Goal: Task Accomplishment & Management: Use online tool/utility

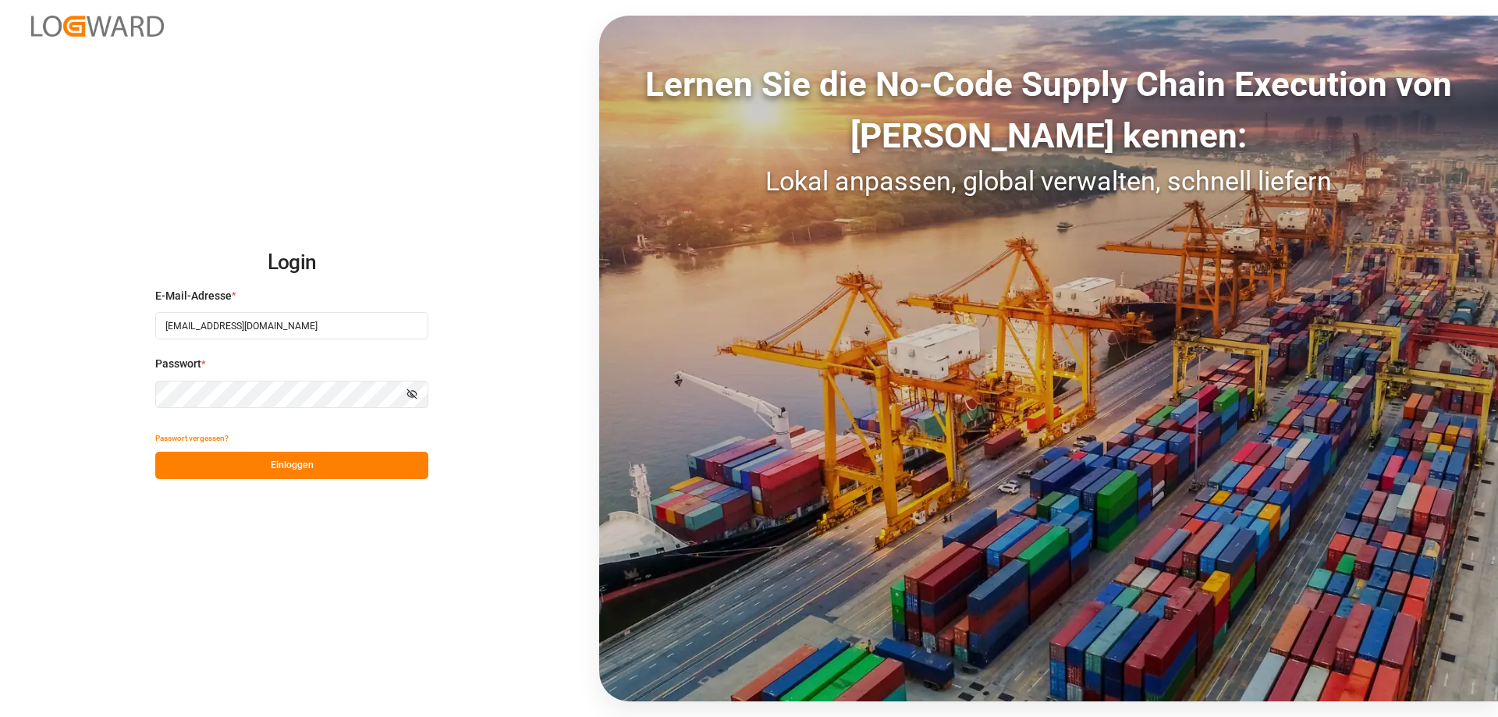
click at [303, 462] on font "Einloggen" at bounding box center [292, 464] width 43 height 11
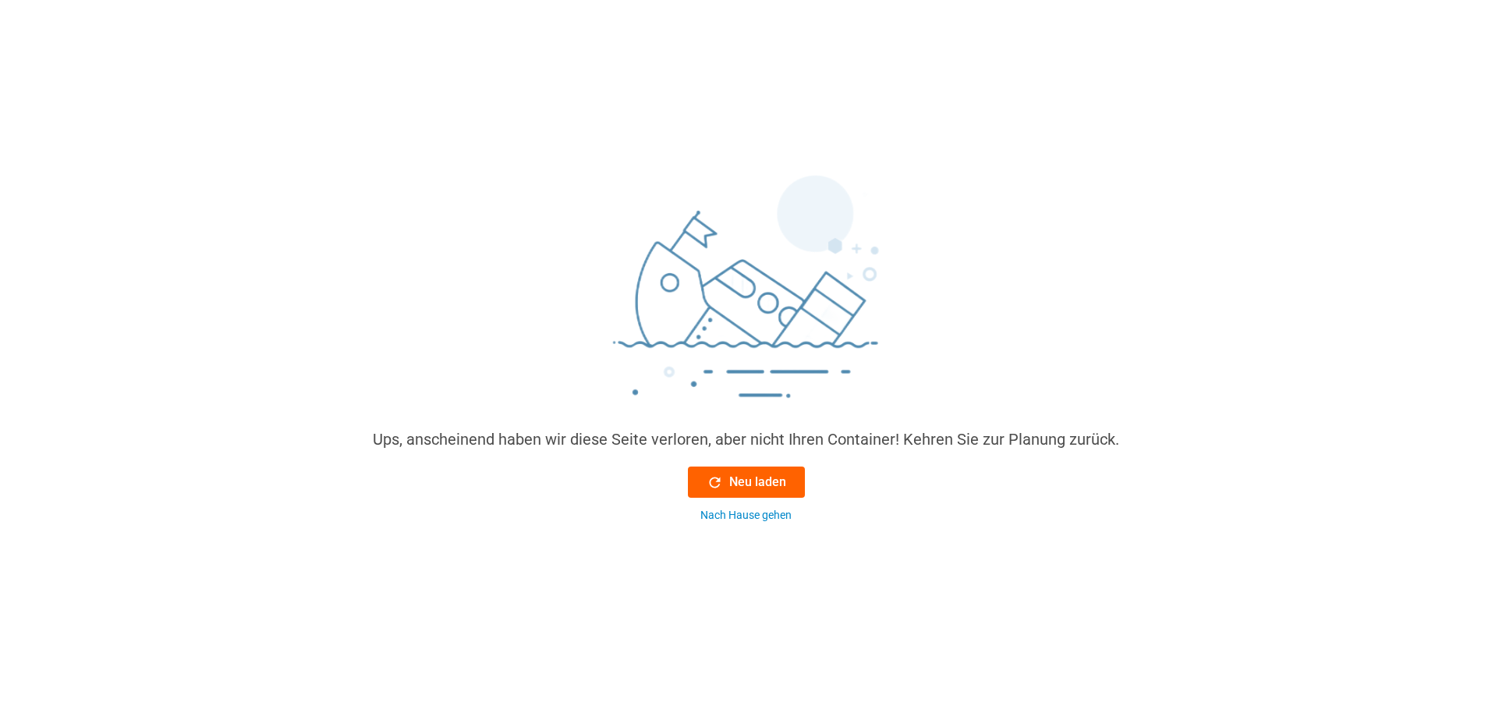
click at [766, 477] on font "Neu laden" at bounding box center [757, 481] width 57 height 15
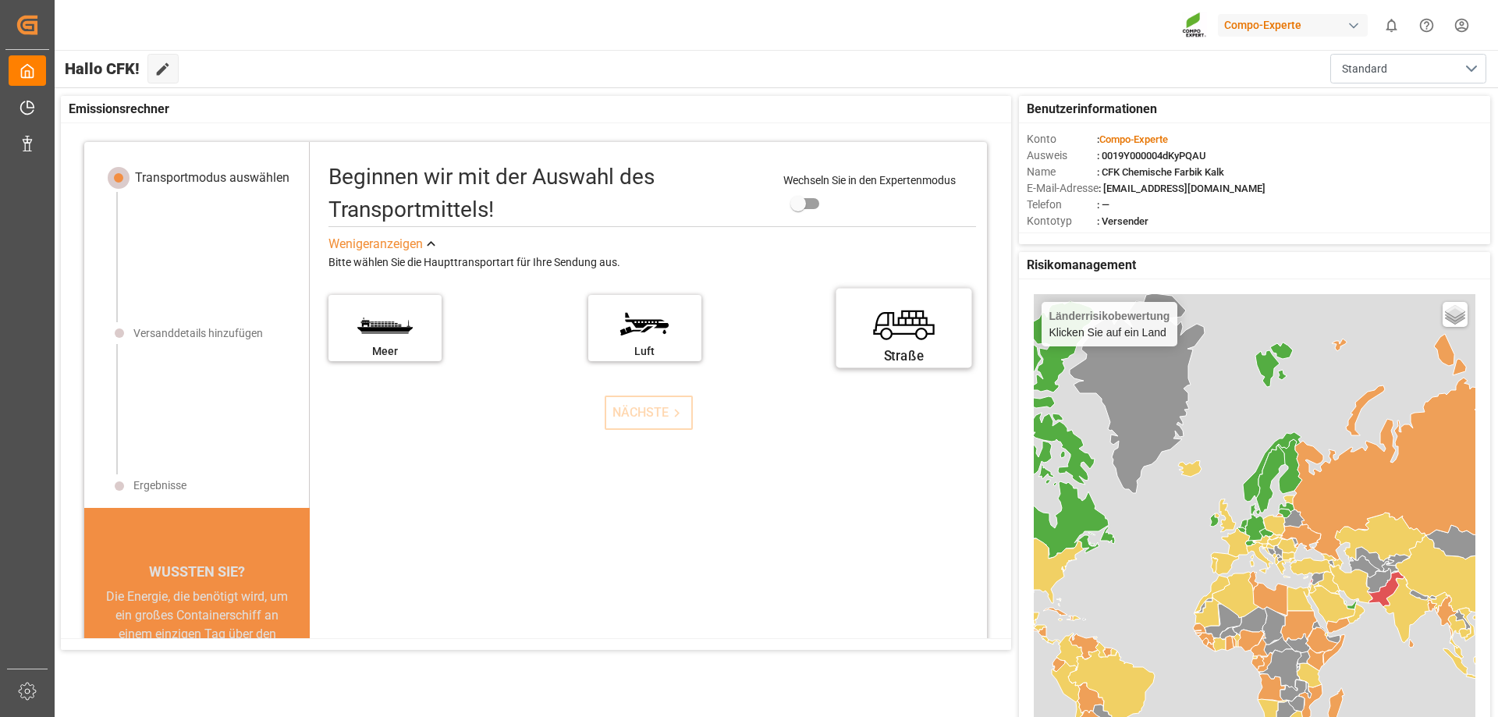
click at [878, 333] on label "Straße" at bounding box center [904, 323] width 117 height 66
click at [0, 0] on input "Straße" at bounding box center [0, 0] width 0 height 0
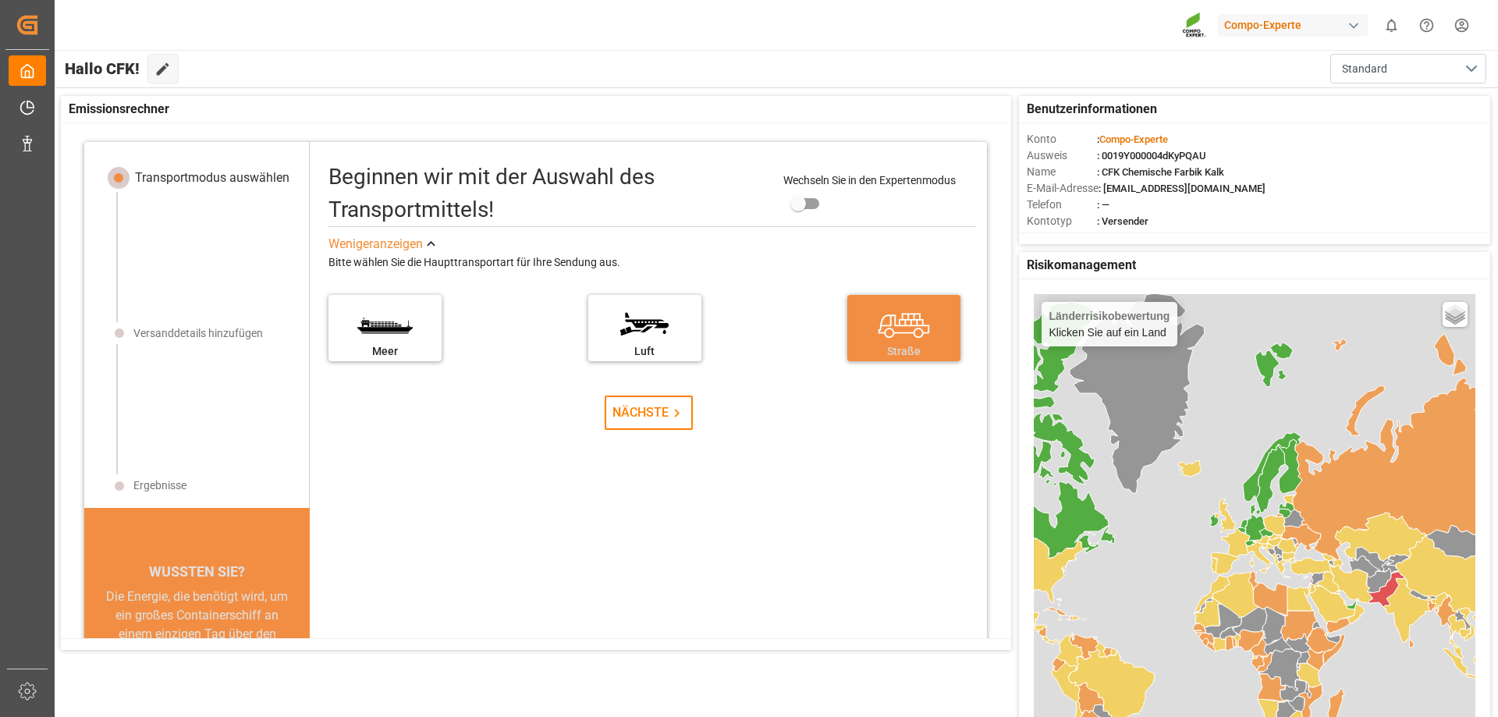
drag, startPoint x: 654, startPoint y: 419, endPoint x: 641, endPoint y: 410, distance: 15.8
click at [646, 413] on font "NÄCHSTE" at bounding box center [640, 412] width 56 height 15
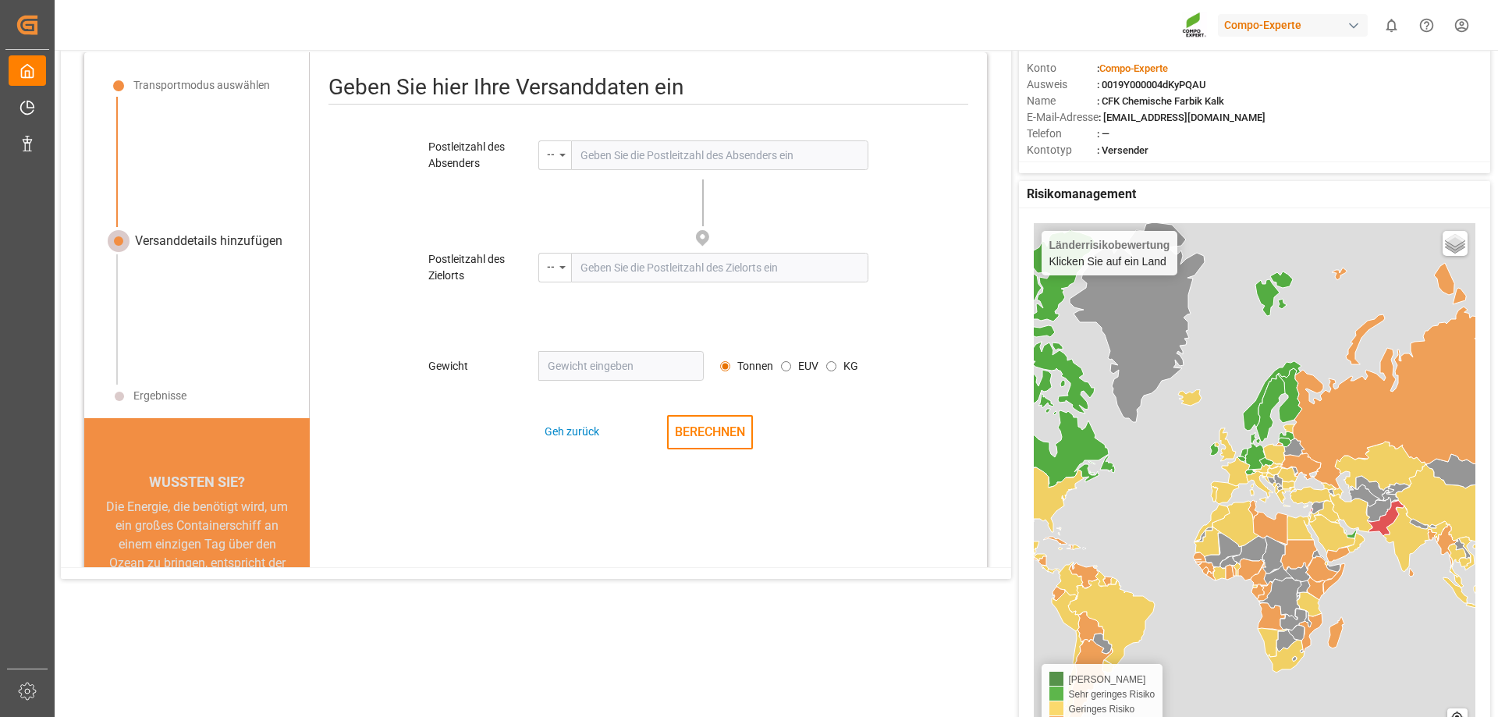
scroll to position [73, 0]
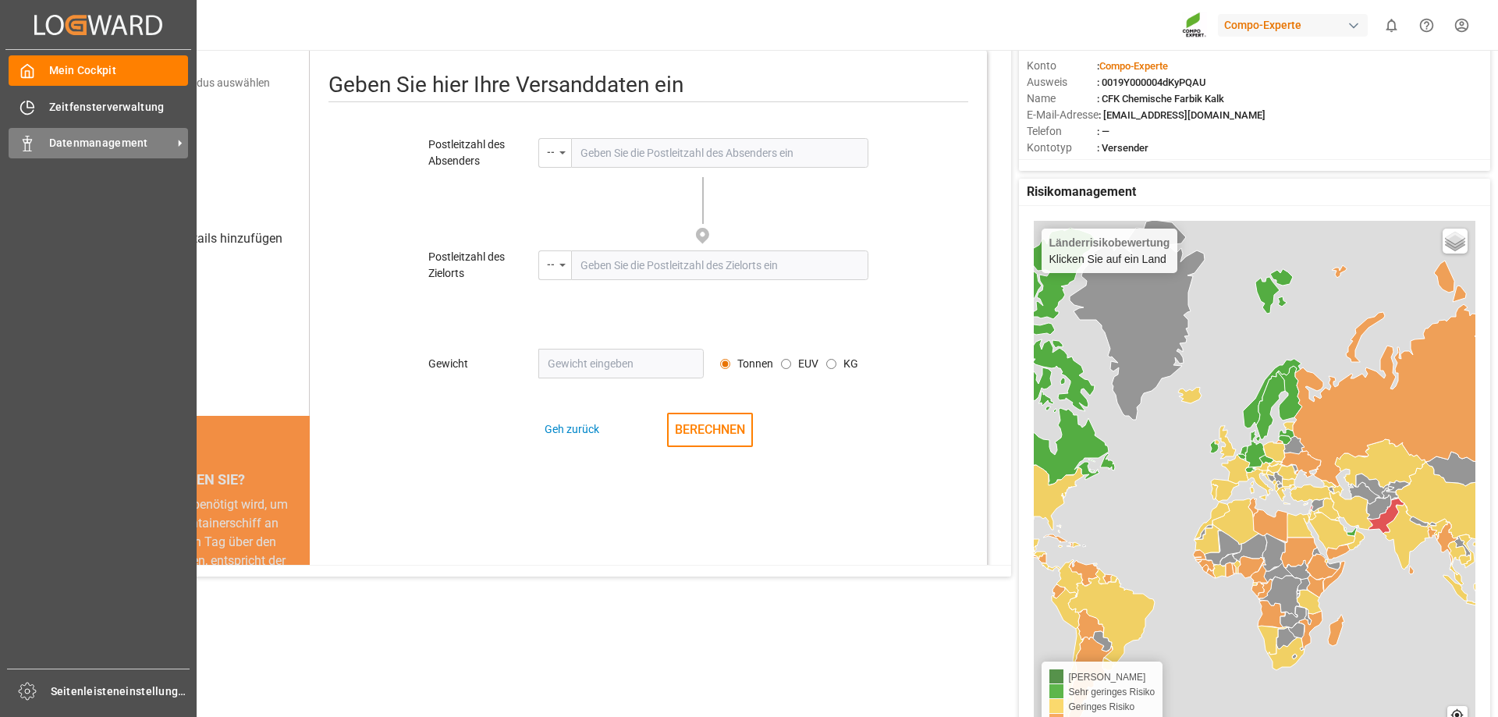
click at [44, 137] on div "Datenmanagement Datenmanagement" at bounding box center [98, 143] width 179 height 30
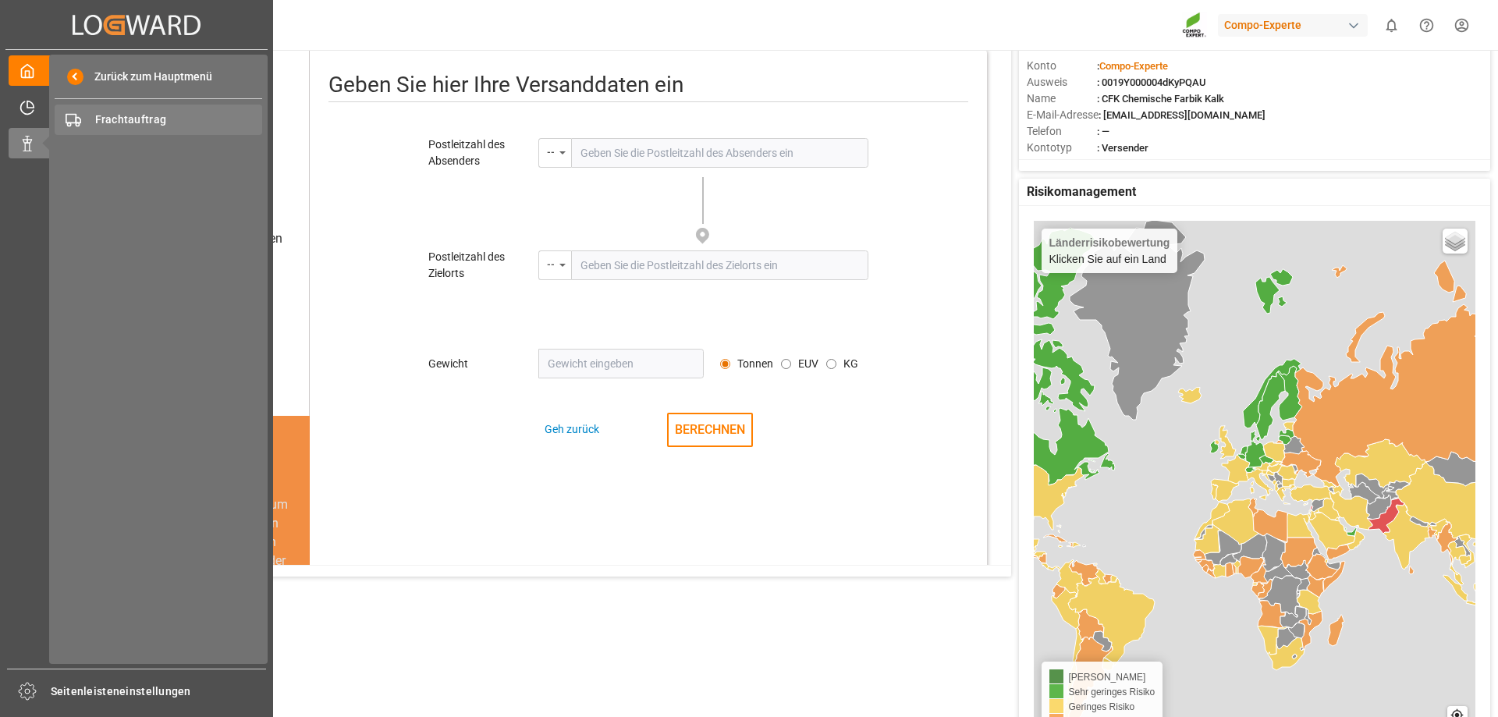
click at [99, 115] on font "Frachtauftrag" at bounding box center [131, 119] width 72 height 12
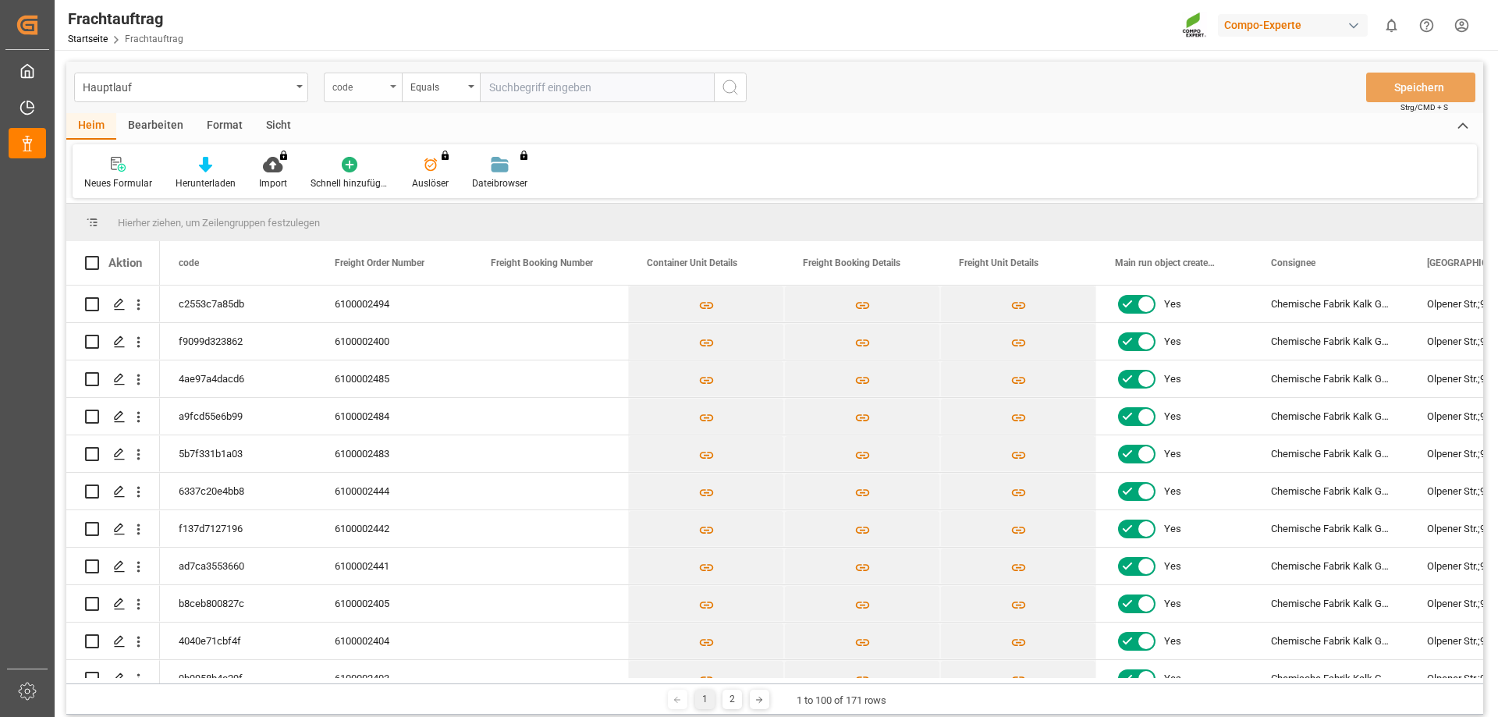
click at [390, 86] on icon "Menü öffnen" at bounding box center [393, 86] width 6 height 3
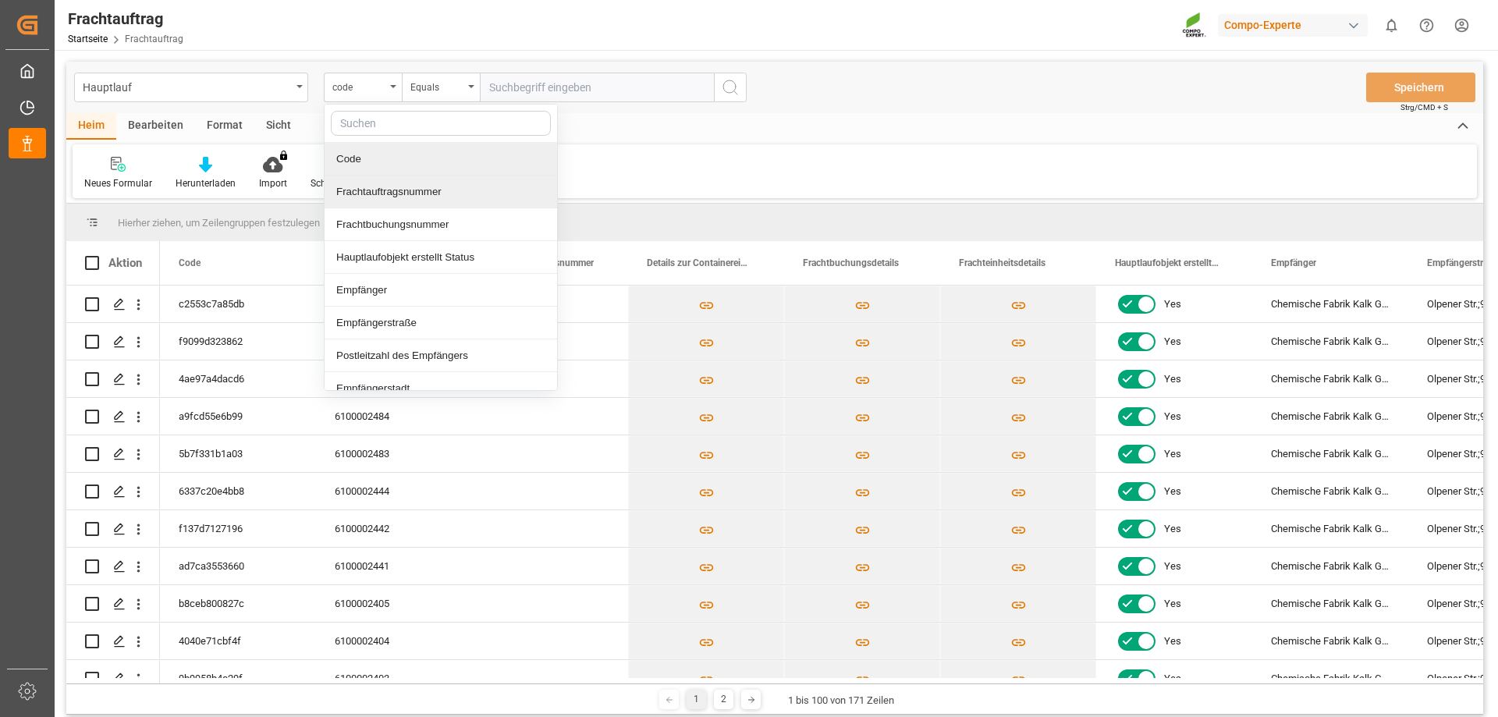
click at [390, 197] on font "Frachtauftragsnummer" at bounding box center [388, 192] width 105 height 12
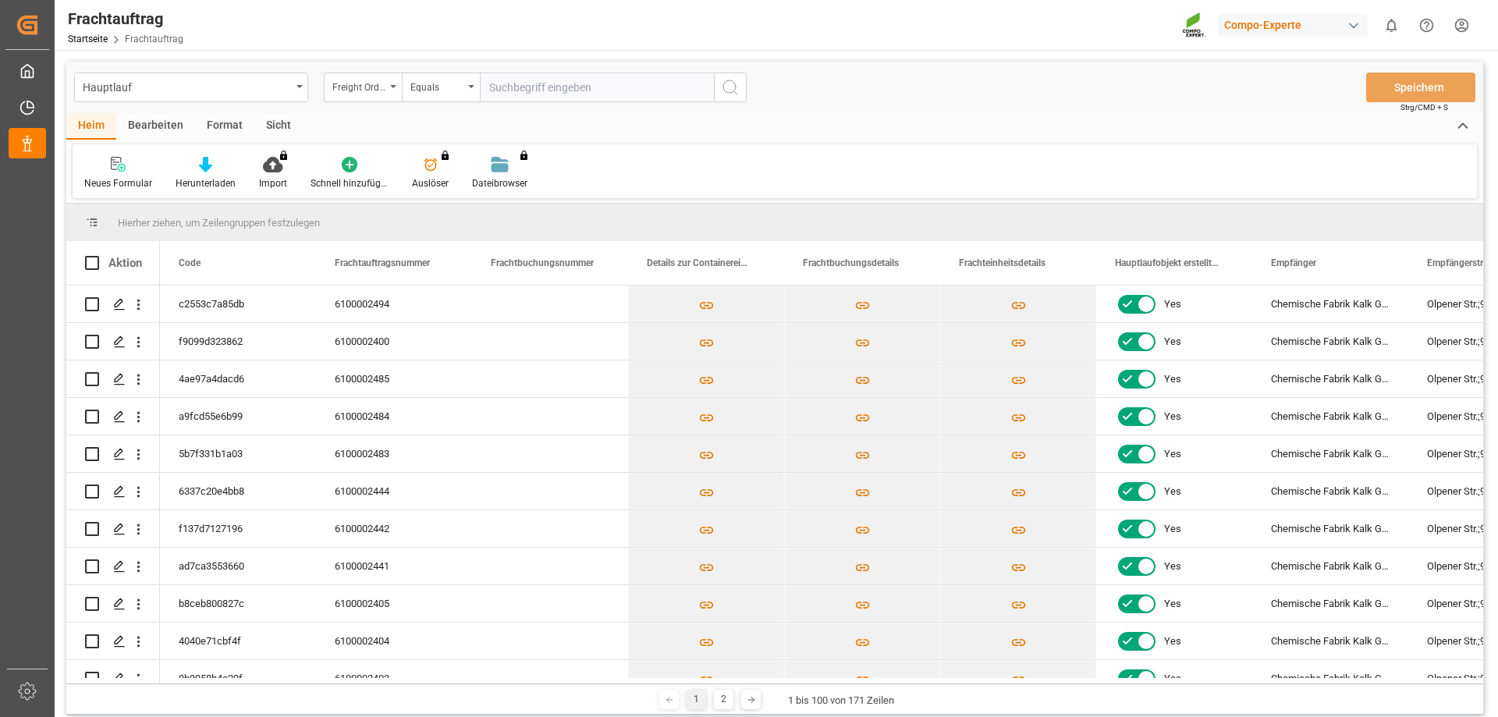
click at [512, 94] on input "text" at bounding box center [597, 88] width 234 height 30
type input "6100002484"
click at [728, 90] on icon "Suchschaltfläche" at bounding box center [730, 87] width 19 height 19
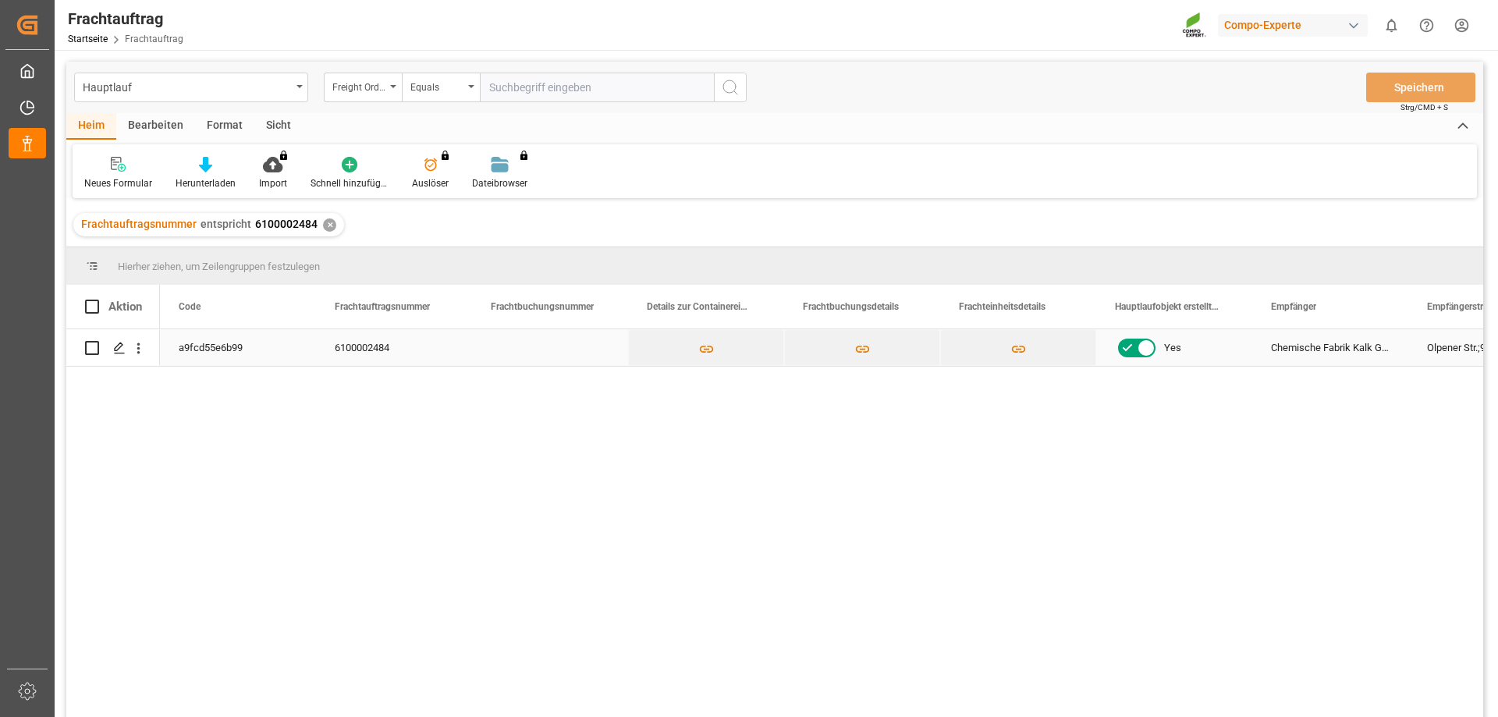
click at [93, 348] on input "Drücken Sie die Leertaste, um die Zeilenauswahl umzuschalten (nicht markiert)." at bounding box center [92, 348] width 14 height 14
checkbox input "true"
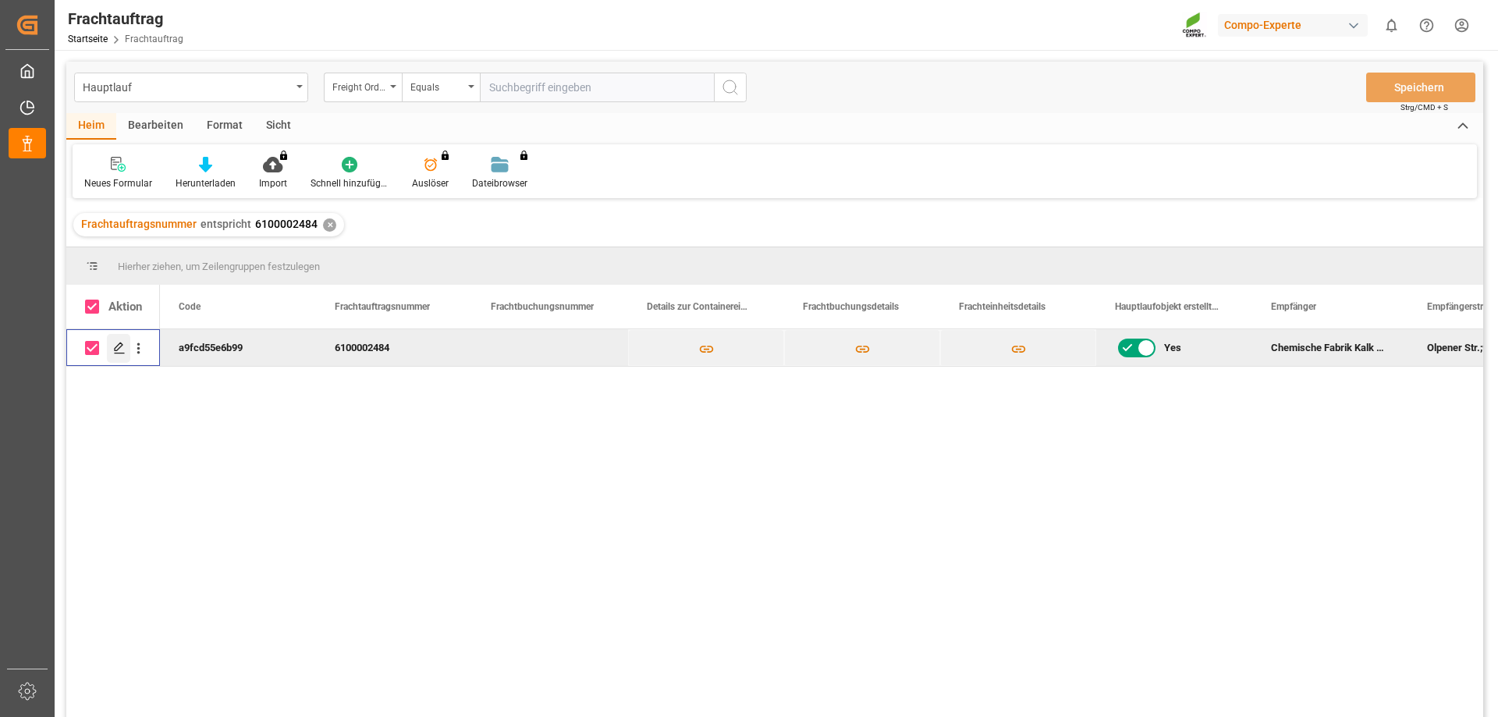
click at [119, 350] on icon "Press SPACE to deselect this row." at bounding box center [119, 348] width 12 height 12
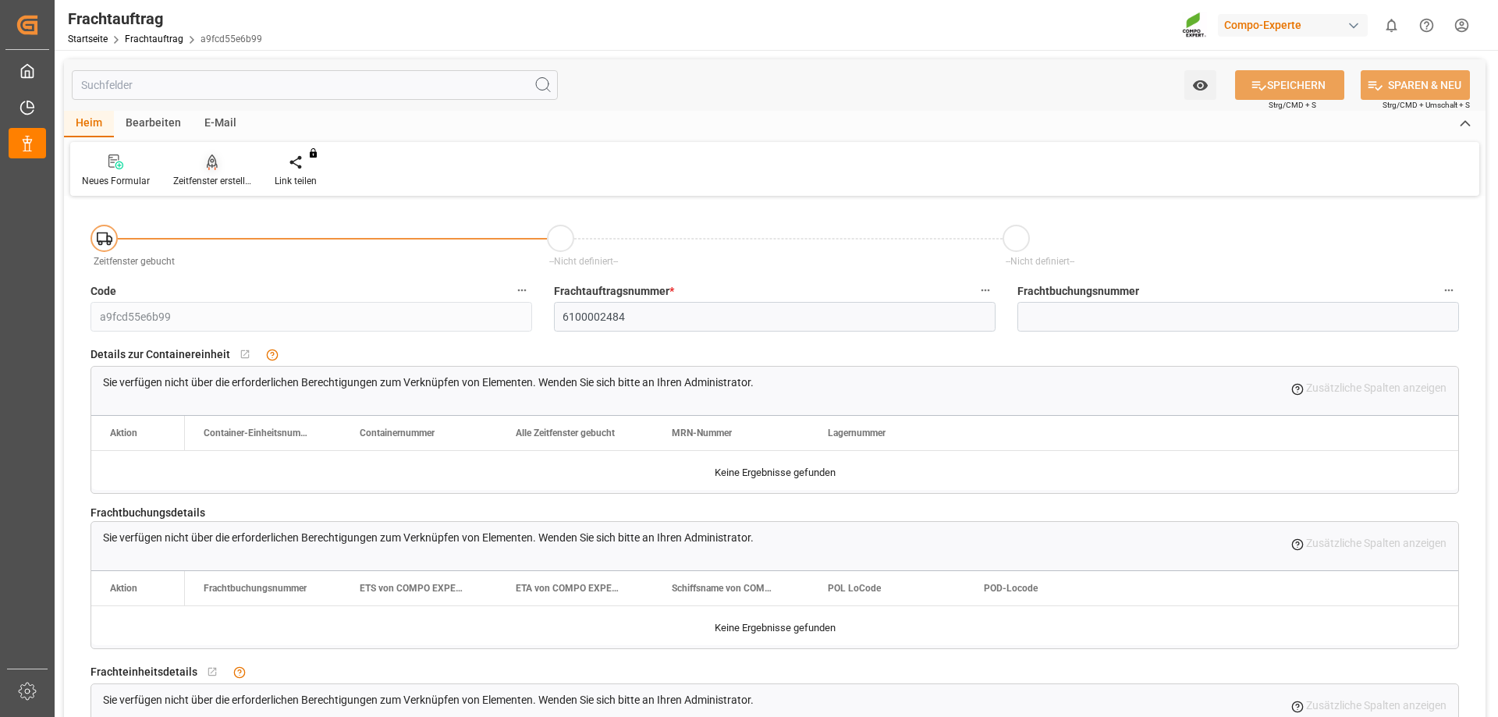
click at [216, 171] on div "Zeitfenster erstellen" at bounding box center [211, 171] width 101 height 34
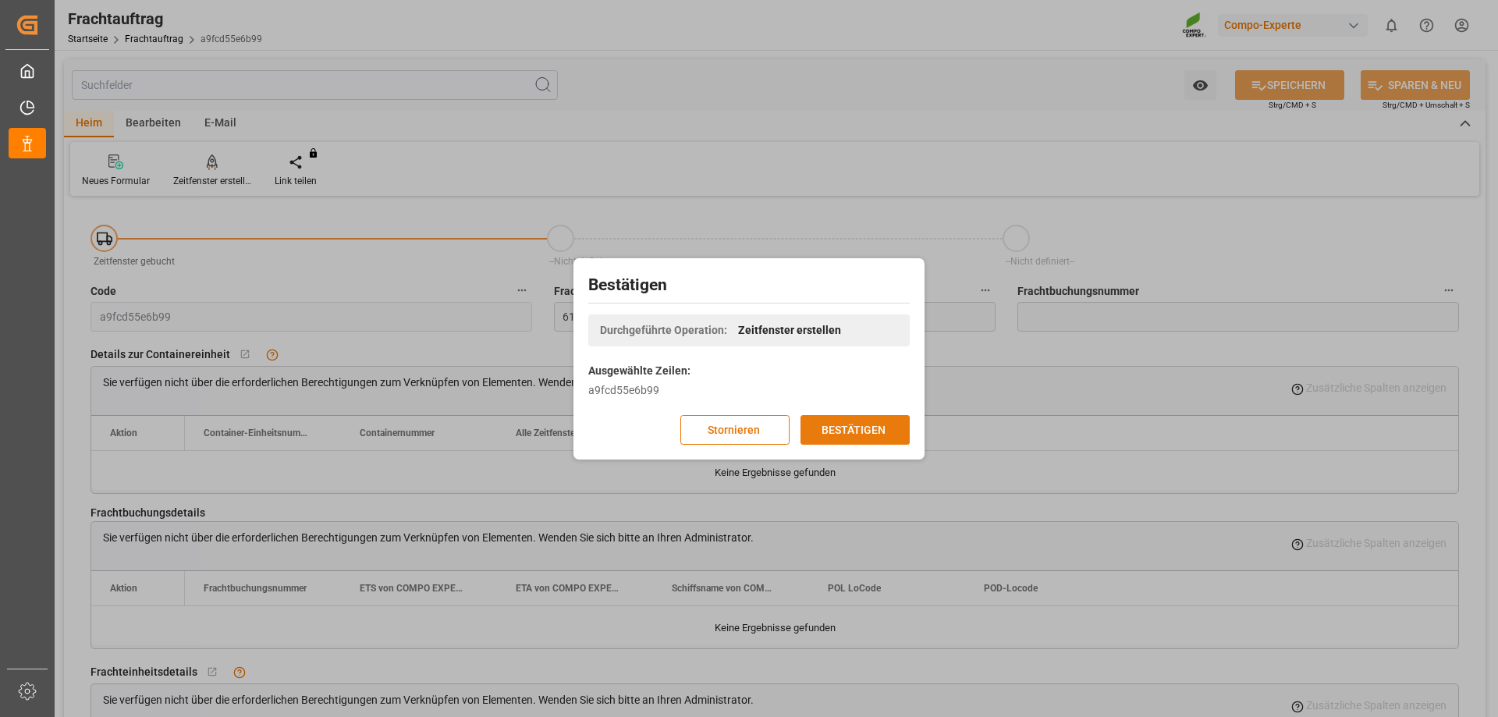
click at [859, 431] on font "BESTÄTIGEN" at bounding box center [853, 429] width 64 height 12
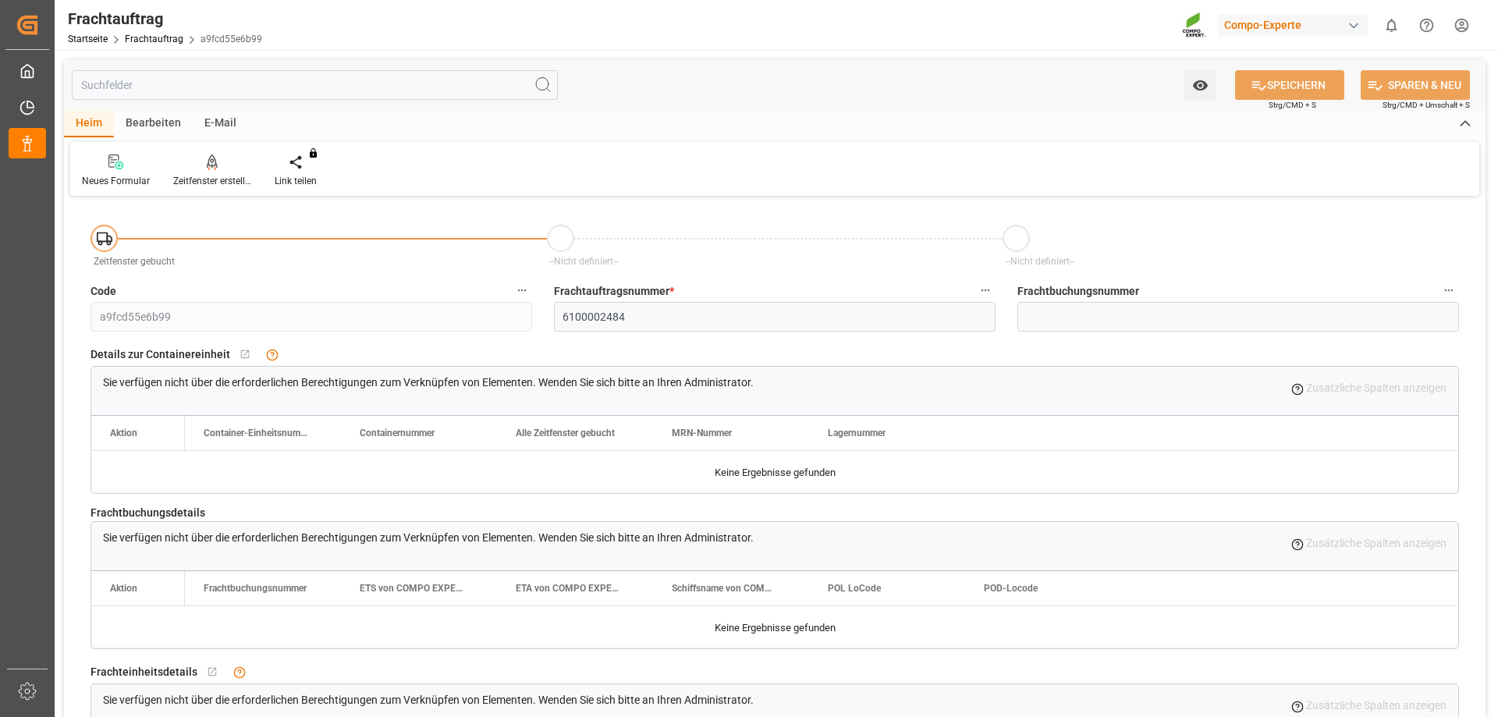
click at [1457, 20] on html "Created by potrace 1.15, written by Peter Selinger 2001-2017 Created by potrace…" at bounding box center [749, 358] width 1498 height 717
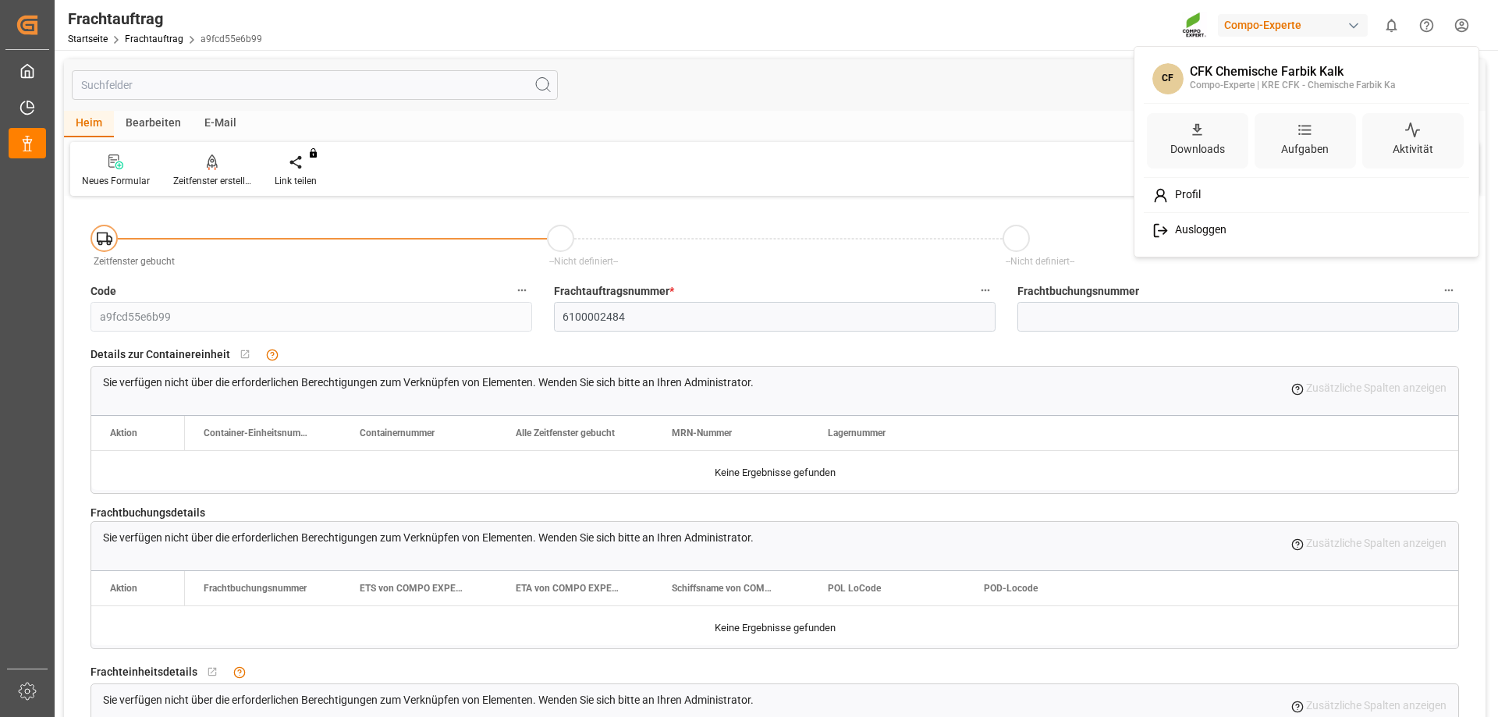
click at [1199, 228] on font "Ausloggen" at bounding box center [1200, 229] width 51 height 12
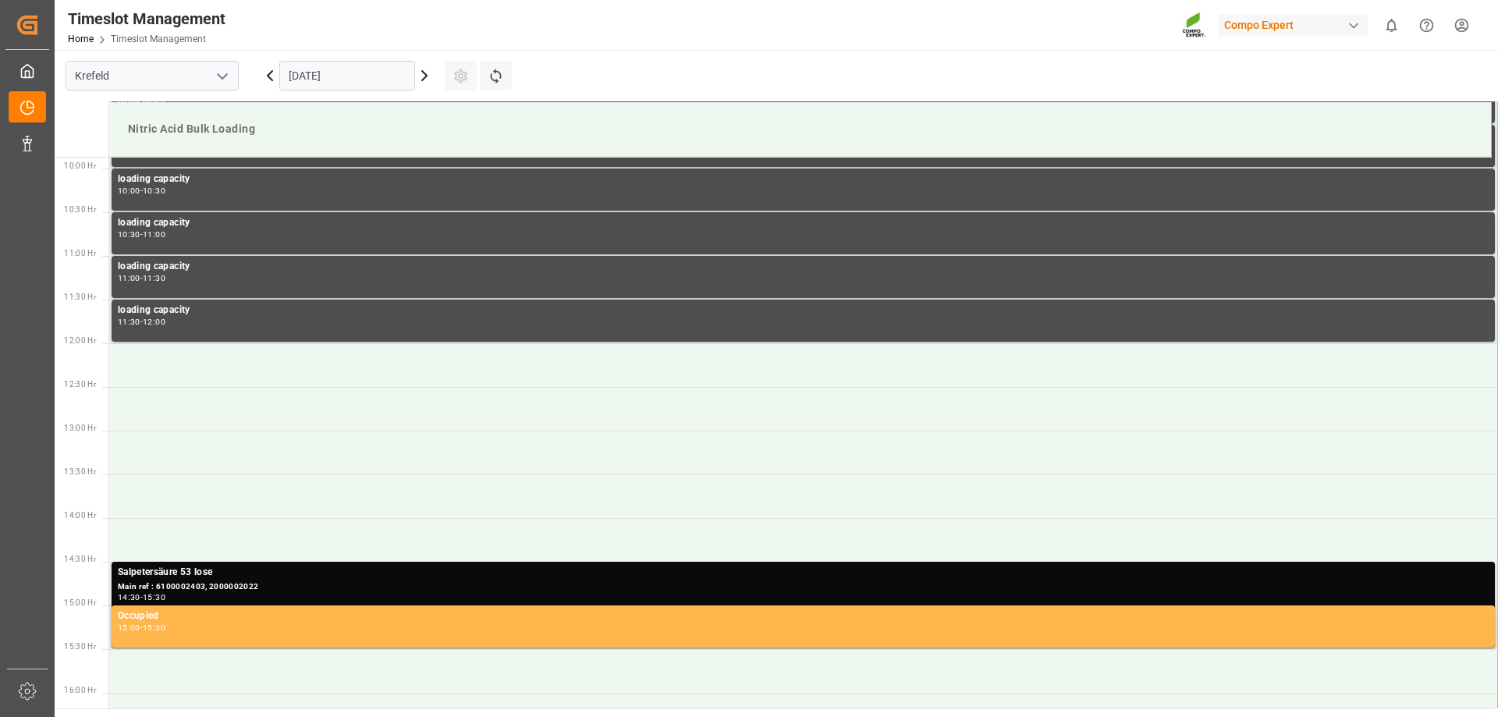
scroll to position [863, 0]
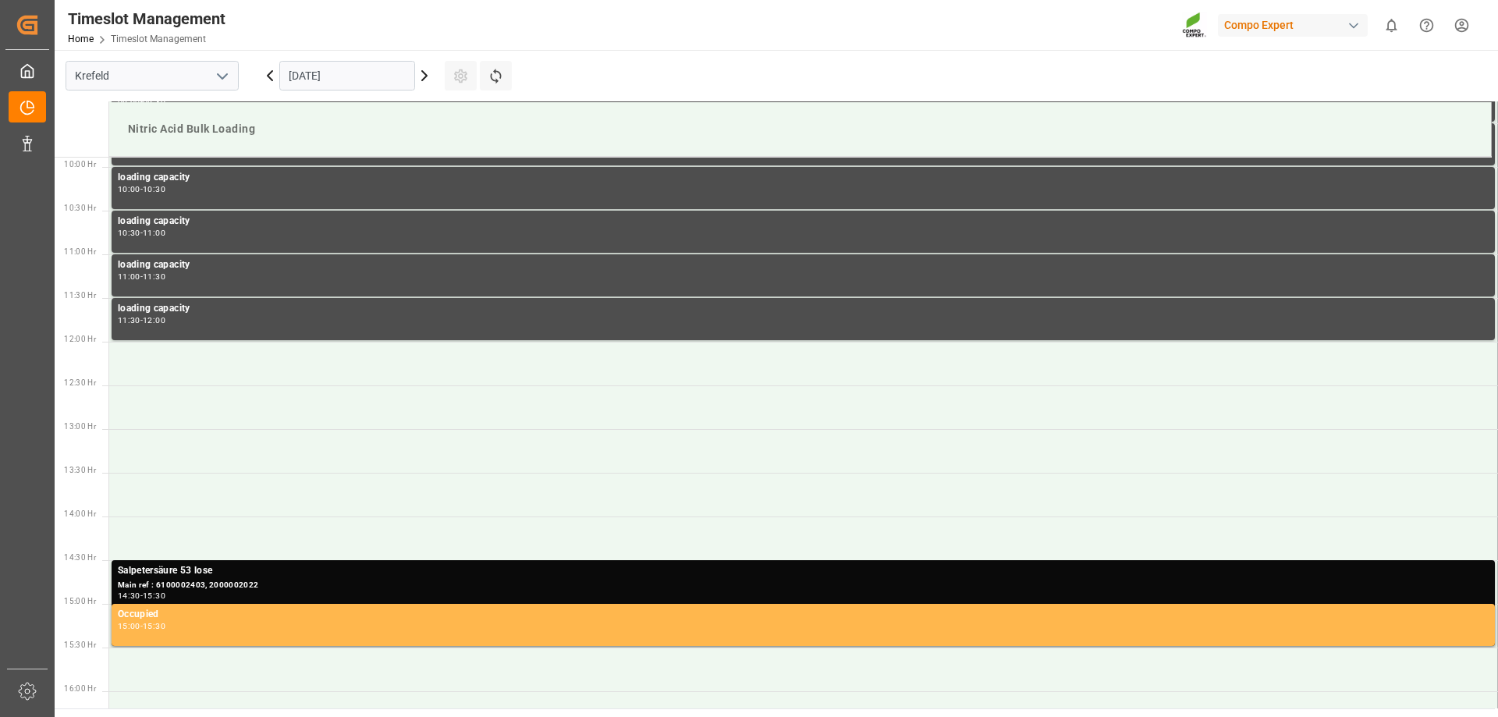
click at [382, 73] on input "[DATE]" at bounding box center [347, 76] width 136 height 30
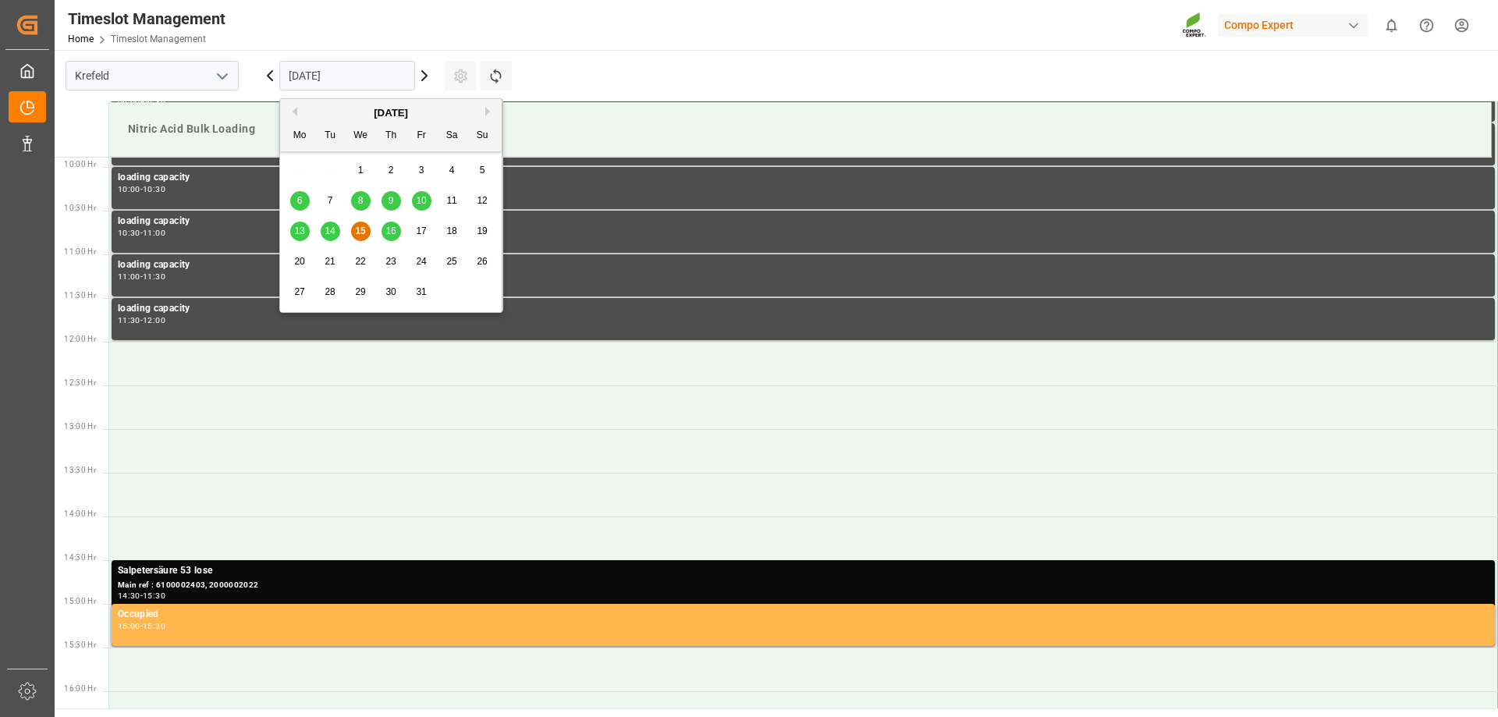
click at [361, 264] on span "22" at bounding box center [360, 261] width 10 height 11
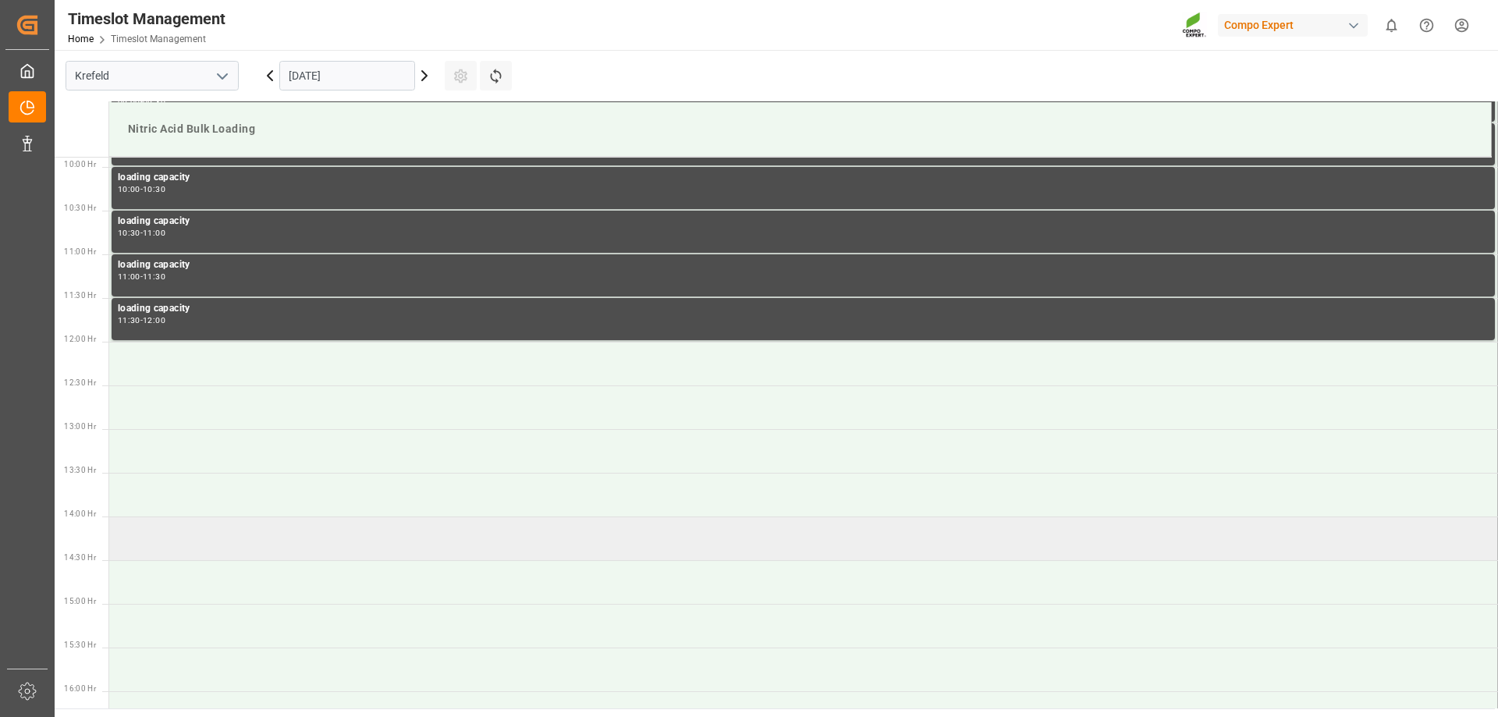
click at [266, 523] on td at bounding box center [803, 538] width 1388 height 44
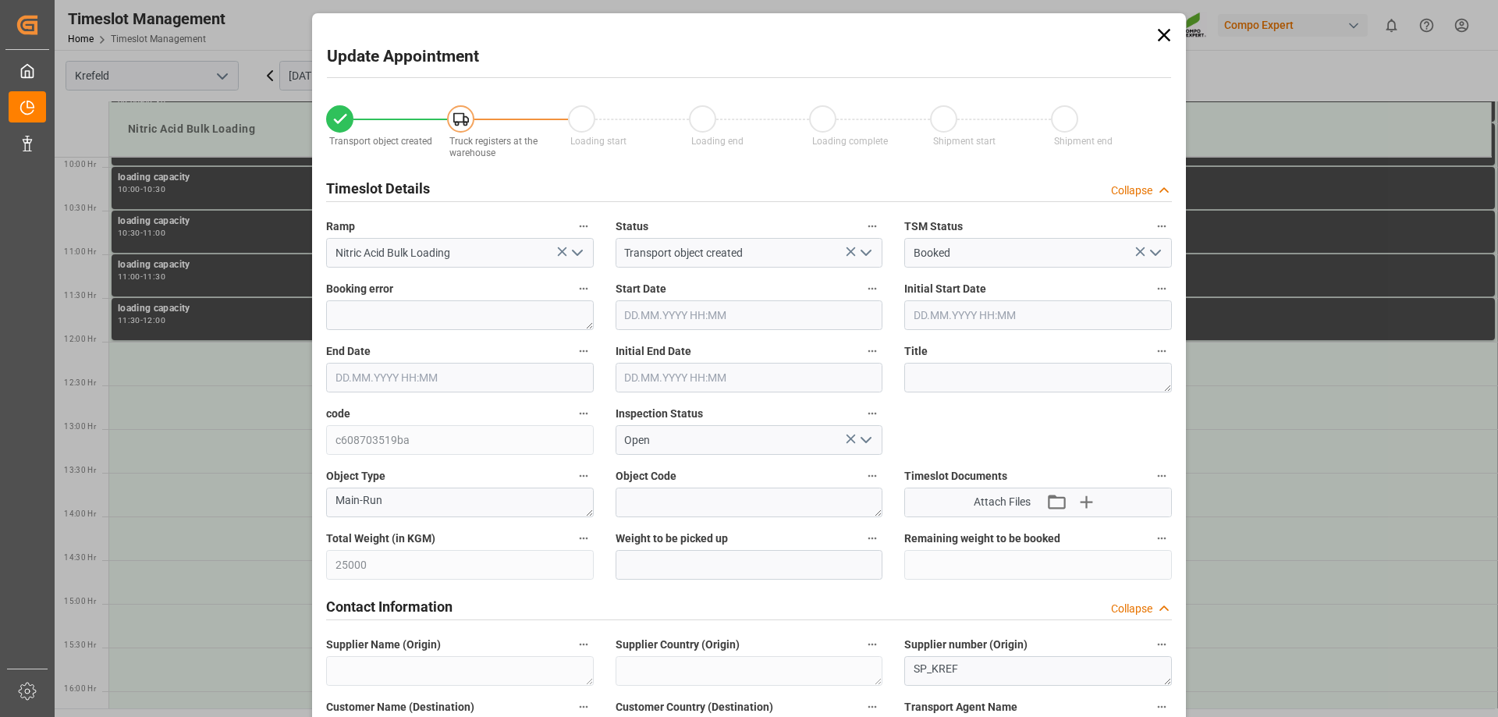
type input "22.10.2025 14:00"
type input "22.10.2025 14:30"
type input "14.10.2025 13:55"
type input "15.10.2025 08:36"
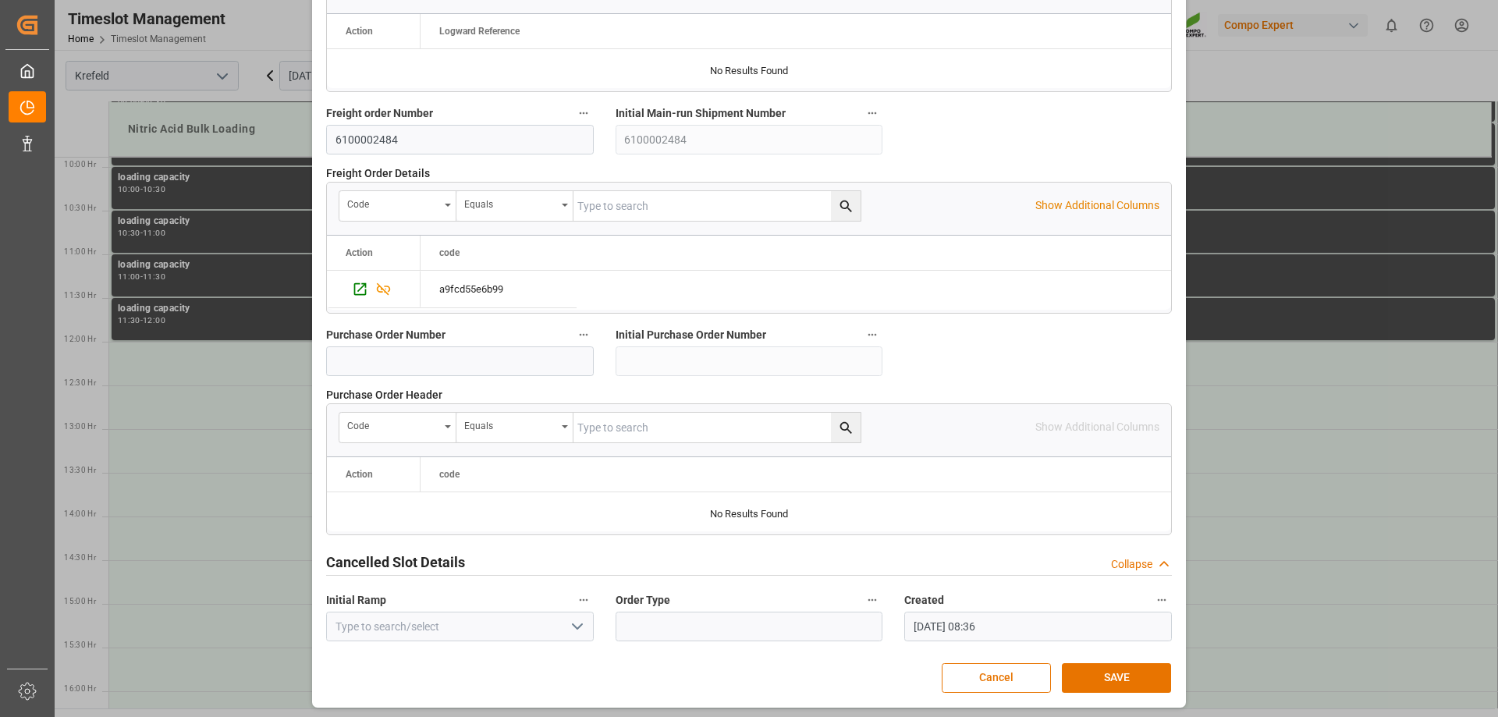
scroll to position [1444, 0]
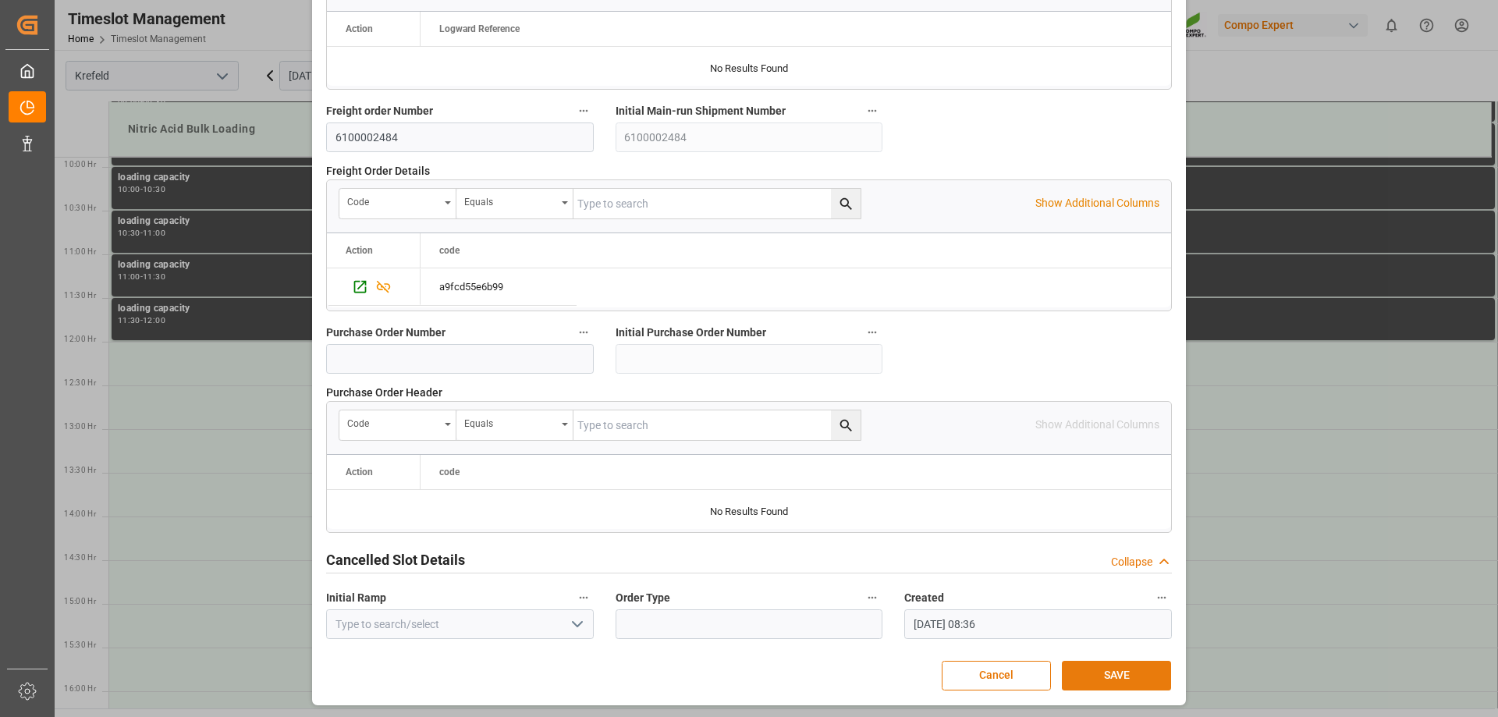
click at [1126, 675] on button "SAVE" at bounding box center [1116, 676] width 109 height 30
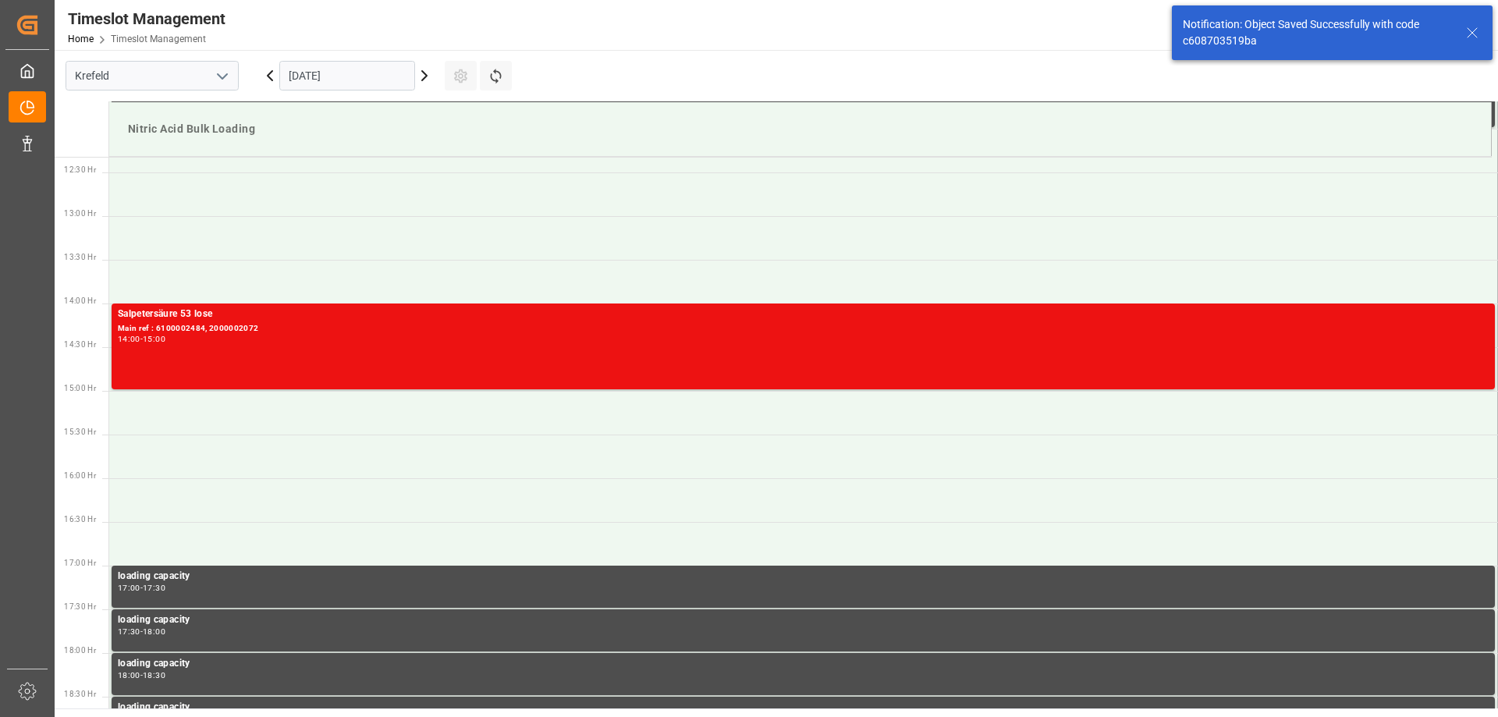
scroll to position [1126, 0]
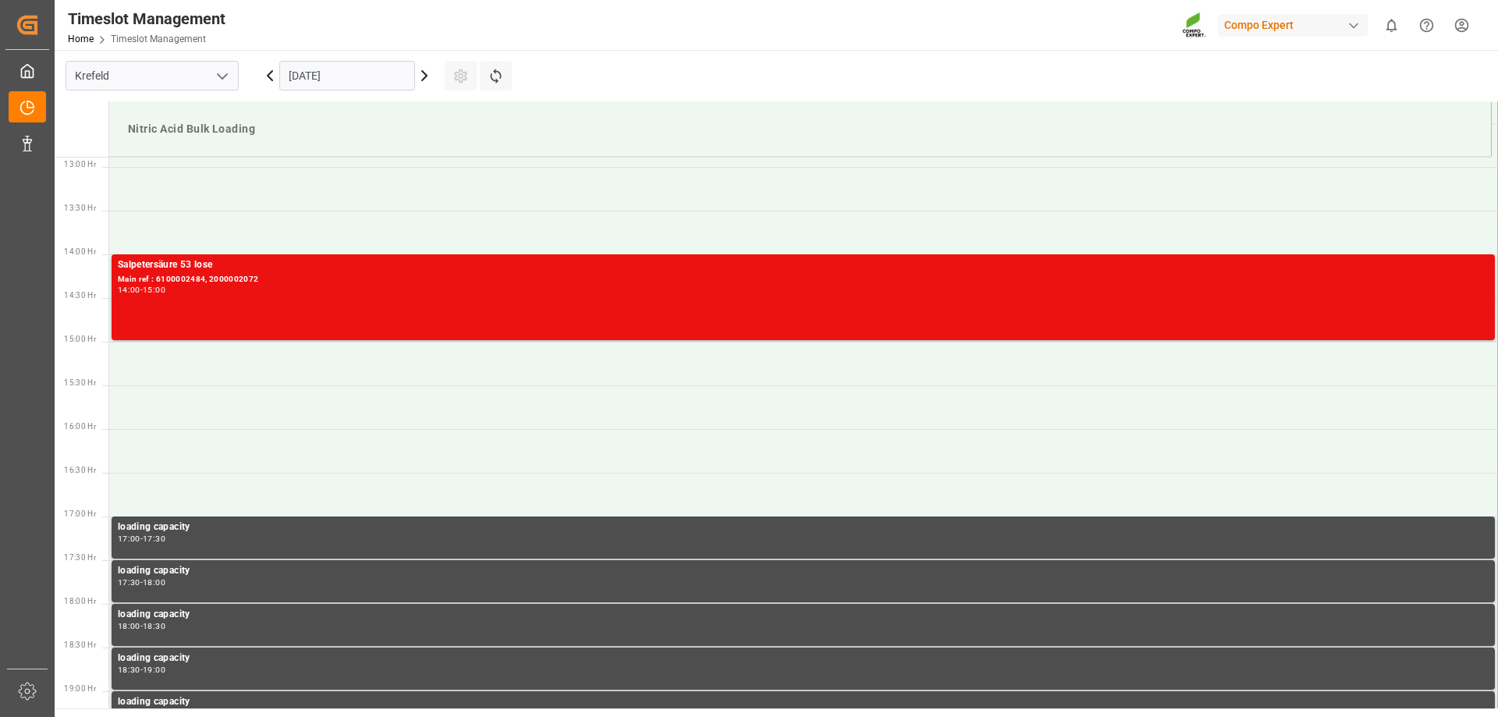
click at [1467, 22] on html "Created by potrace 1.15, written by Peter Selinger 2001-2017 Created by potrace…" at bounding box center [749, 358] width 1498 height 717
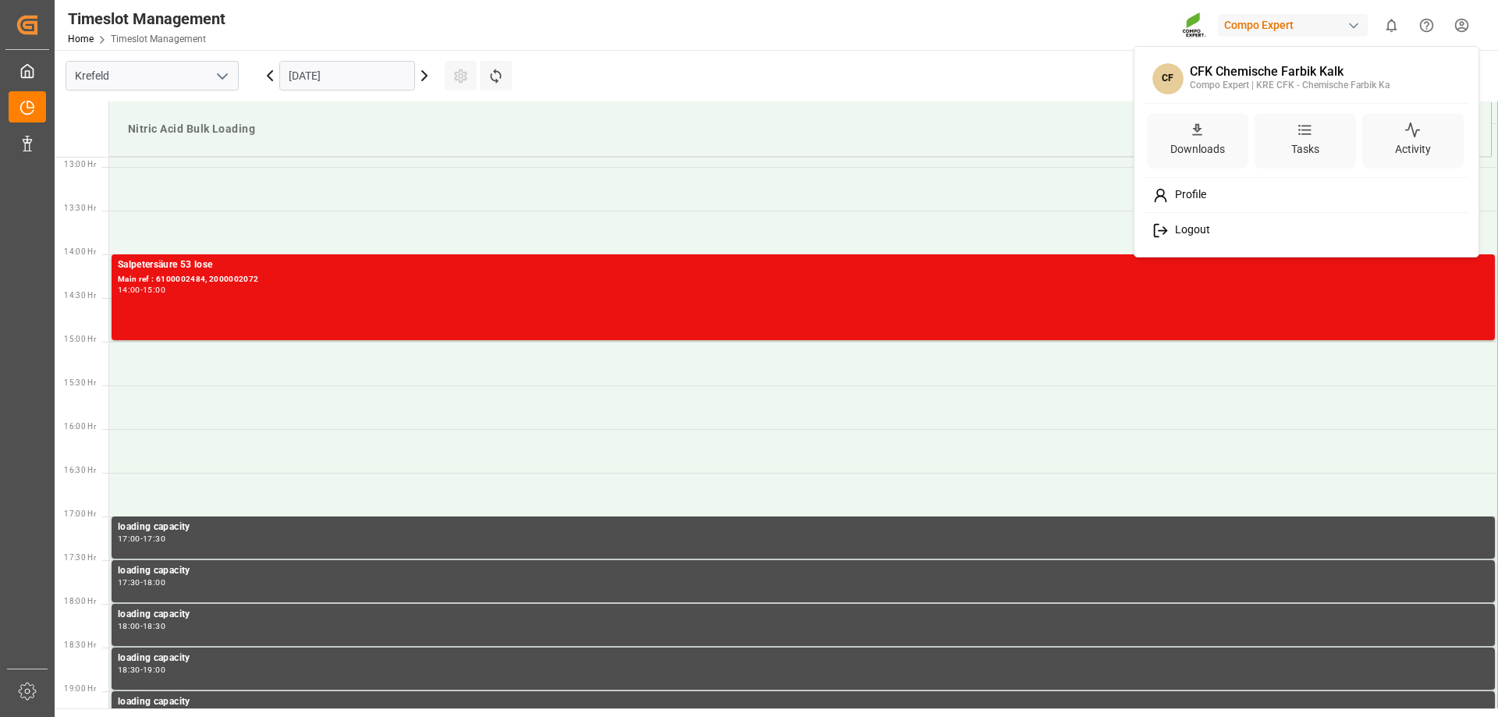
click at [1201, 226] on span "Logout" at bounding box center [1188, 230] width 41 height 14
